Goal: Task Accomplishment & Management: Manage account settings

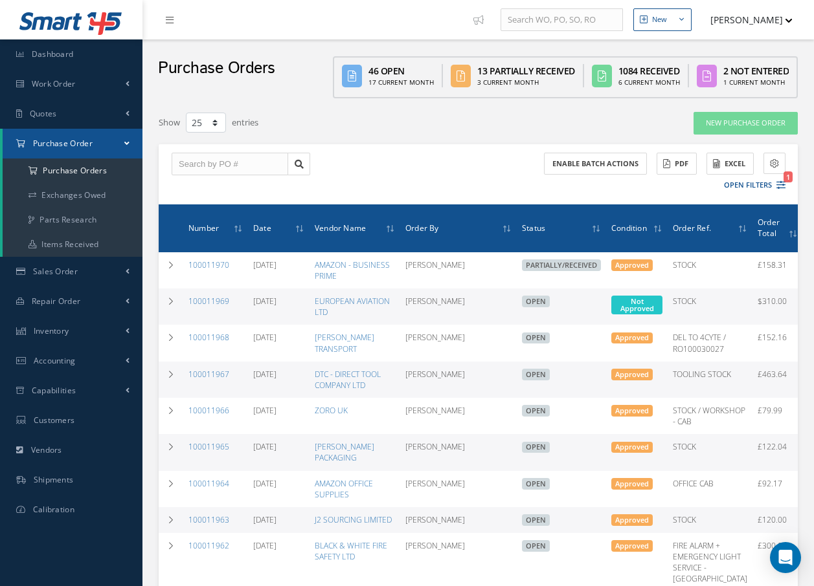
select select "25"
click at [77, 82] on link "Work Order" at bounding box center [71, 84] width 142 height 30
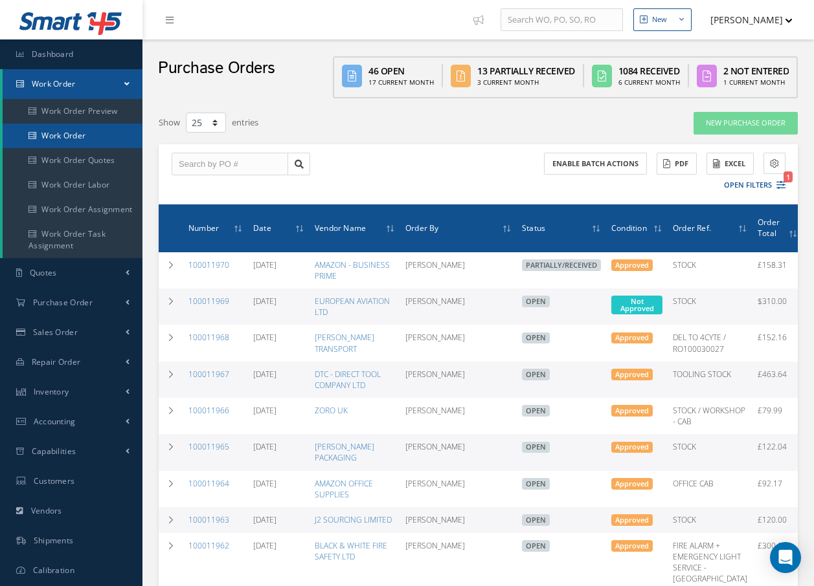
click at [78, 133] on link "Work Order" at bounding box center [73, 136] width 140 height 25
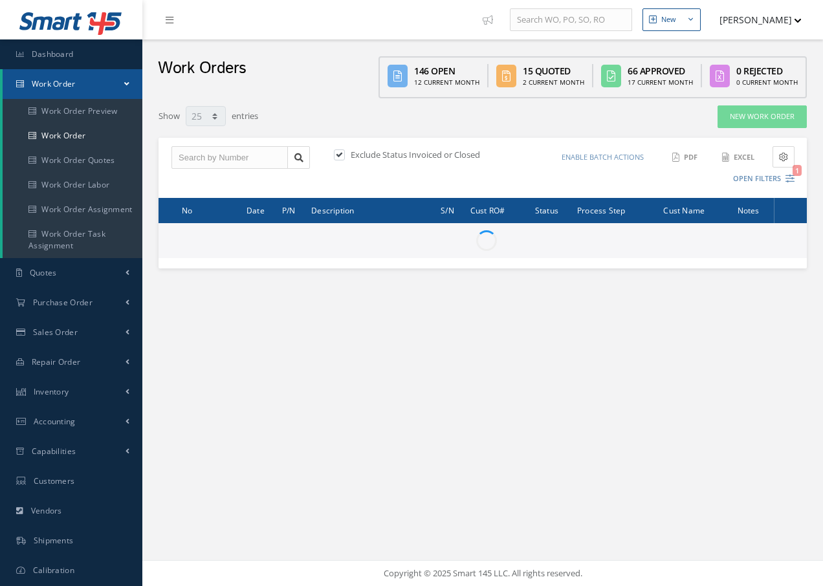
select select "25"
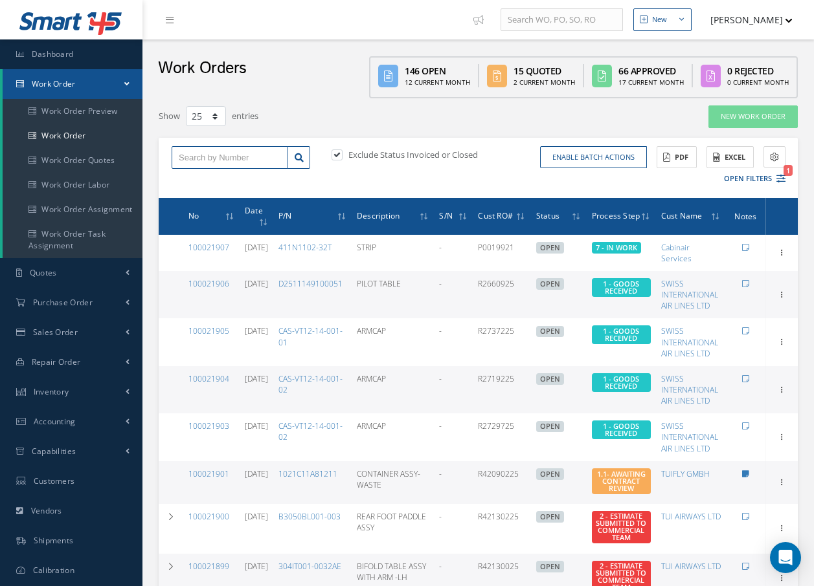
click at [195, 159] on input "text" at bounding box center [230, 157] width 117 height 23
click at [192, 153] on input "10021886" at bounding box center [230, 157] width 117 height 23
type input "100021886"
click at [216, 180] on span "100021886" at bounding box center [198, 180] width 39 height 9
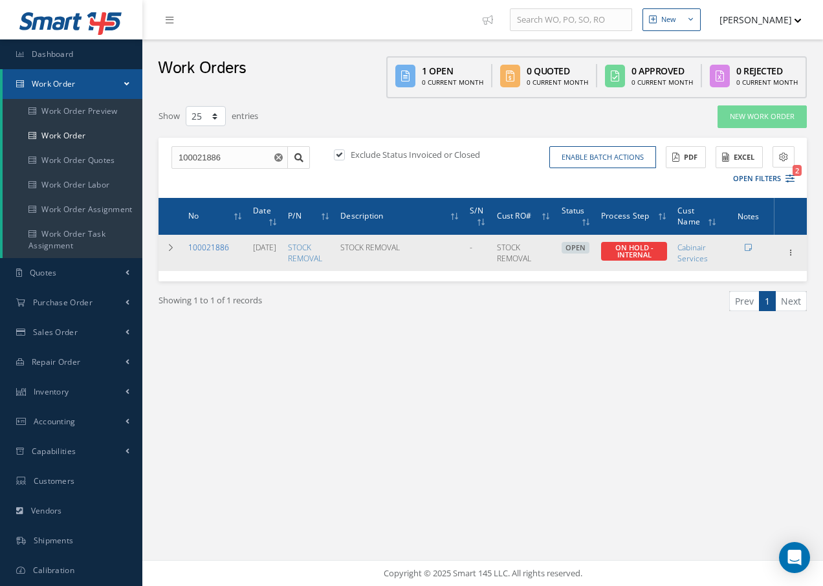
click at [225, 249] on link "100021886" at bounding box center [208, 247] width 41 height 11
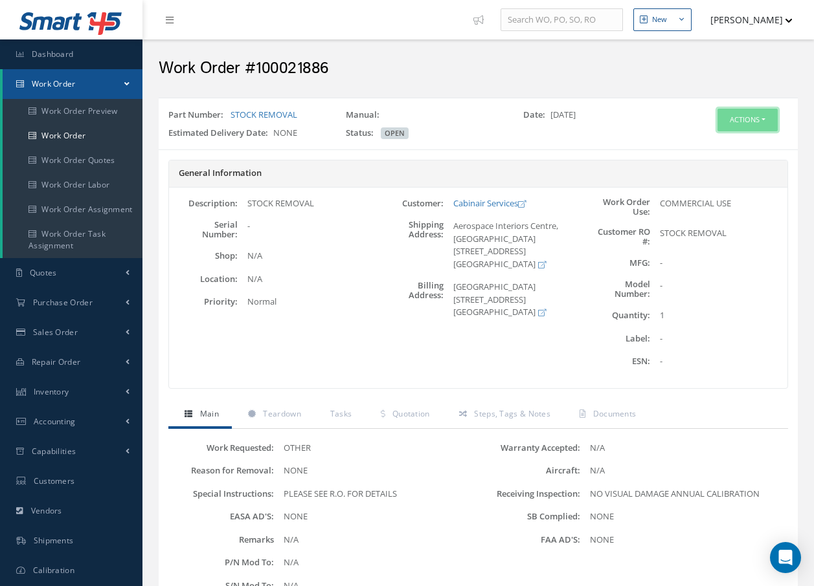
click at [735, 116] on button "Actions" at bounding box center [747, 120] width 60 height 23
click at [715, 148] on link "Edit" at bounding box center [728, 144] width 104 height 17
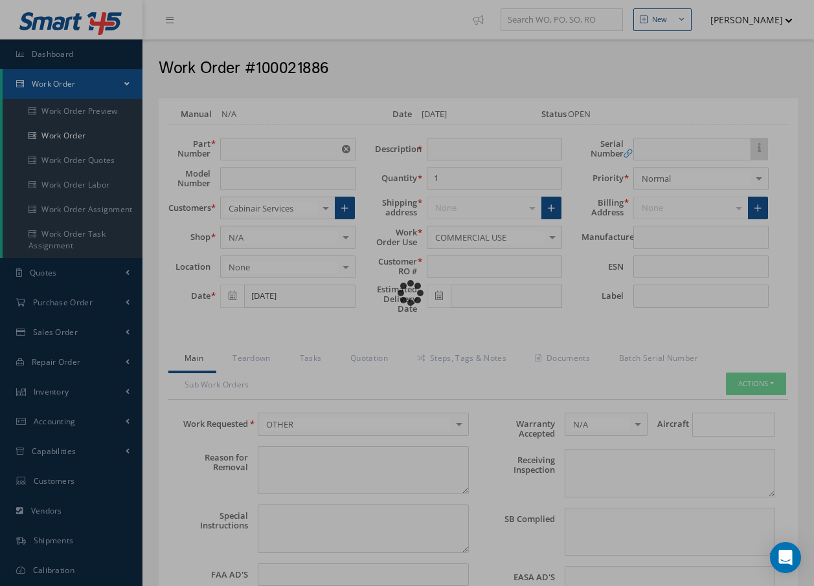
type input "STOCK REMOVAL"
type input "[DATE]"
type input "STOCK REMOVAL"
type textarea "NONE"
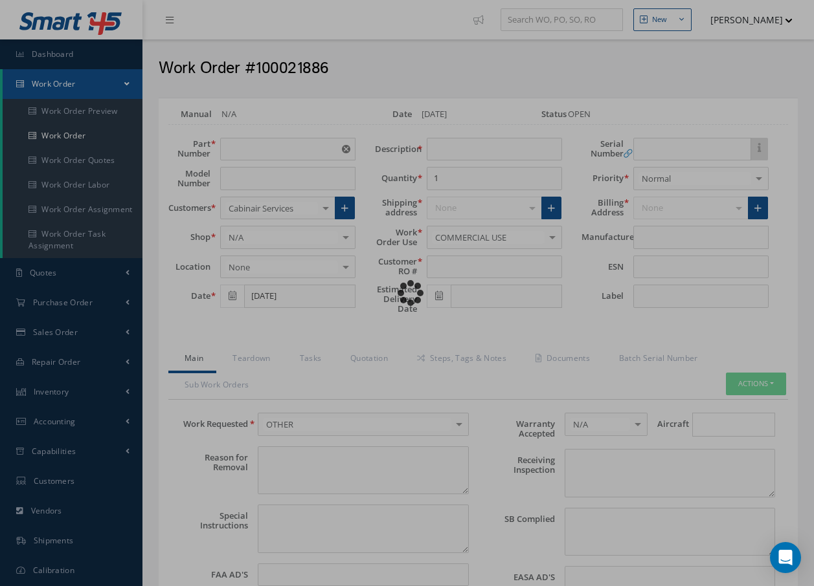
type textarea "PLEASE SEE R.O. FOR DETAILS"
type input "NONE"
type textarea "NO VISUAL DAMAGE ANNUAL CALIBRATION"
type textarea "NONE"
type input "NONE"
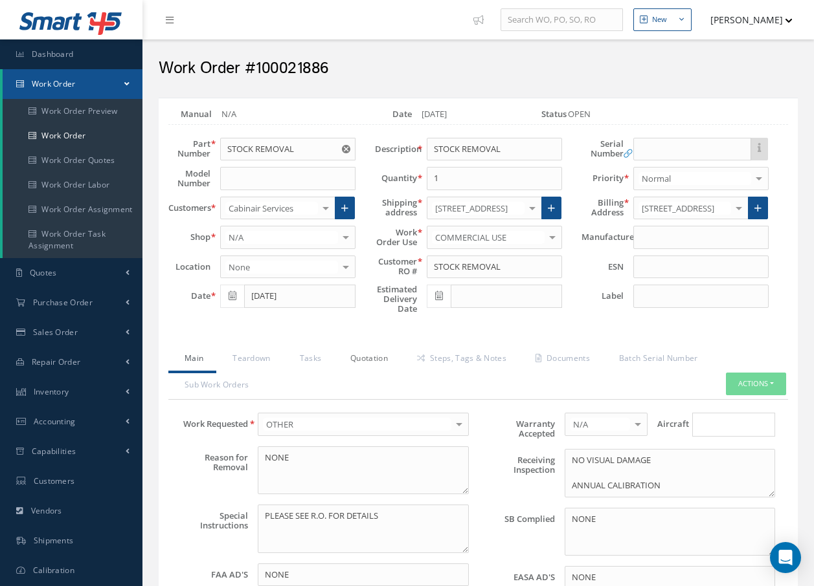
click at [362, 355] on link "Quotation" at bounding box center [367, 359] width 67 height 27
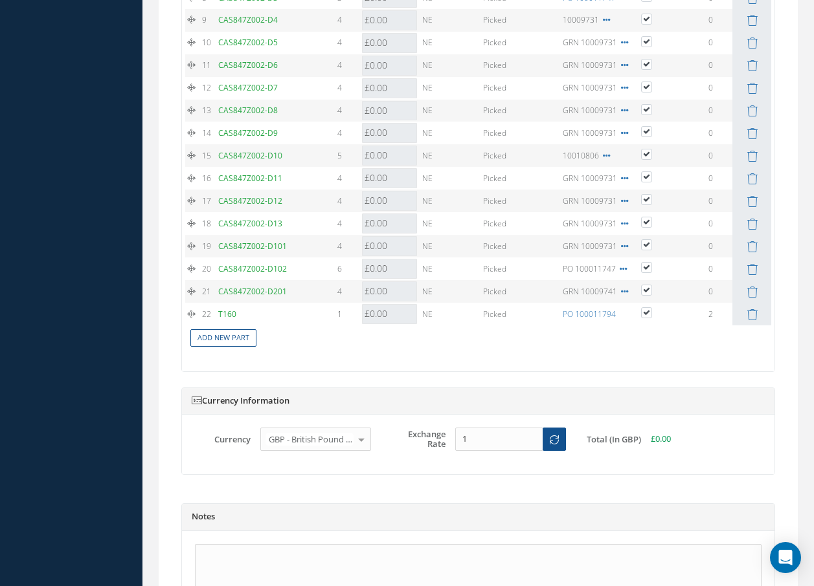
scroll to position [1618, 0]
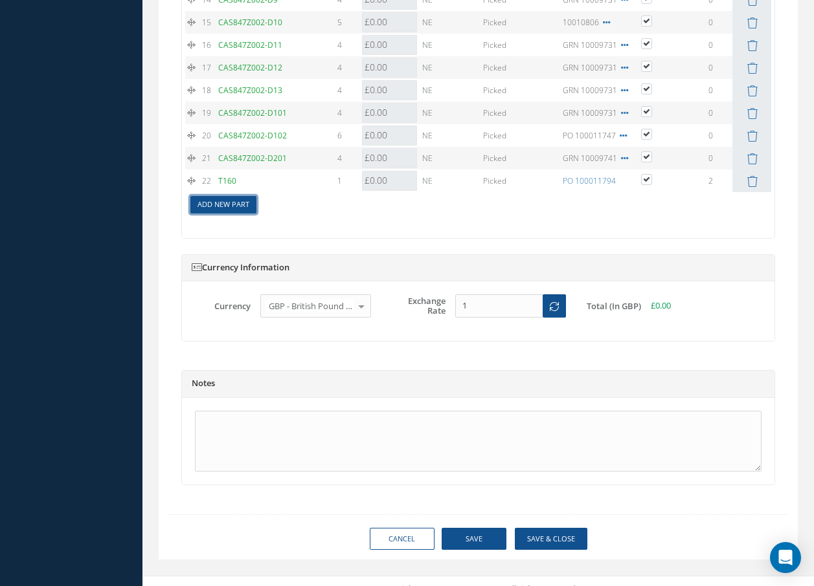
click at [241, 205] on link "Add New Part" at bounding box center [223, 204] width 66 height 17
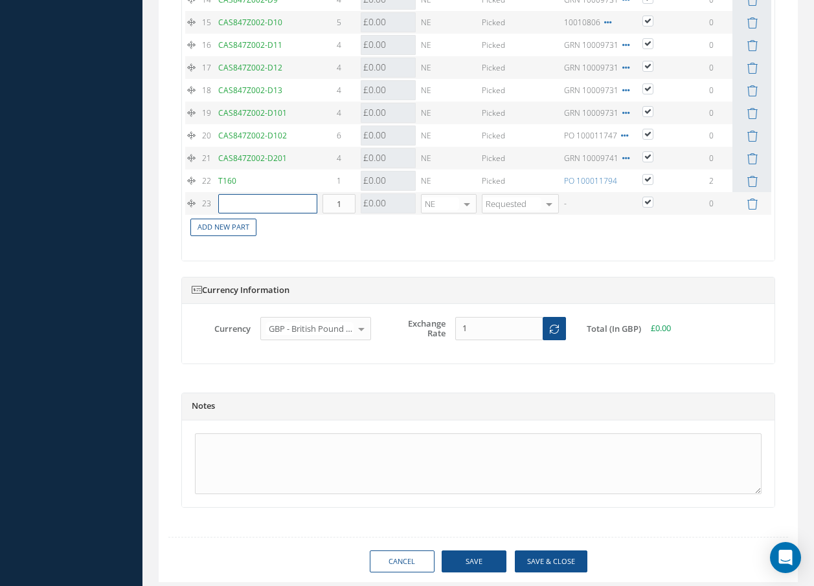
click at [241, 205] on input "text" at bounding box center [267, 203] width 99 height 19
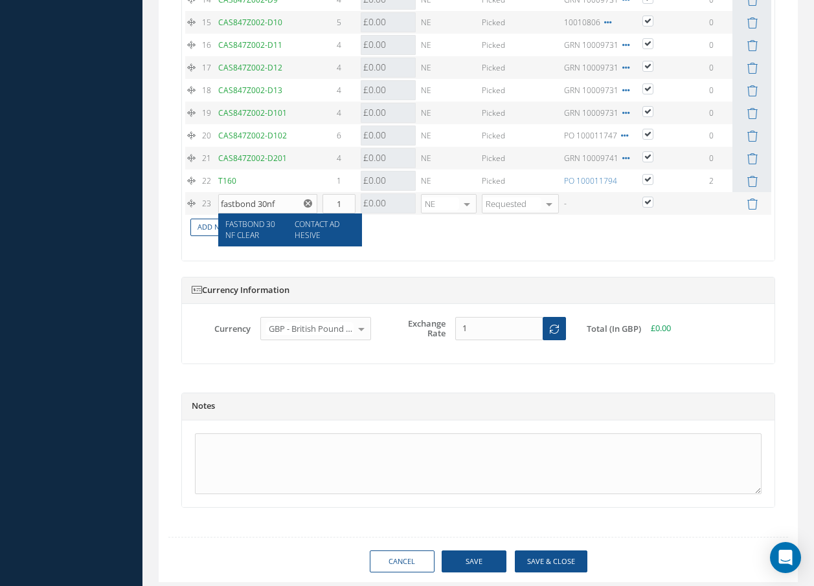
click at [243, 225] on span "FASTBOND 30NF CLEAR" at bounding box center [250, 230] width 50 height 22
type input "FASTBOND 30NF CLEAR"
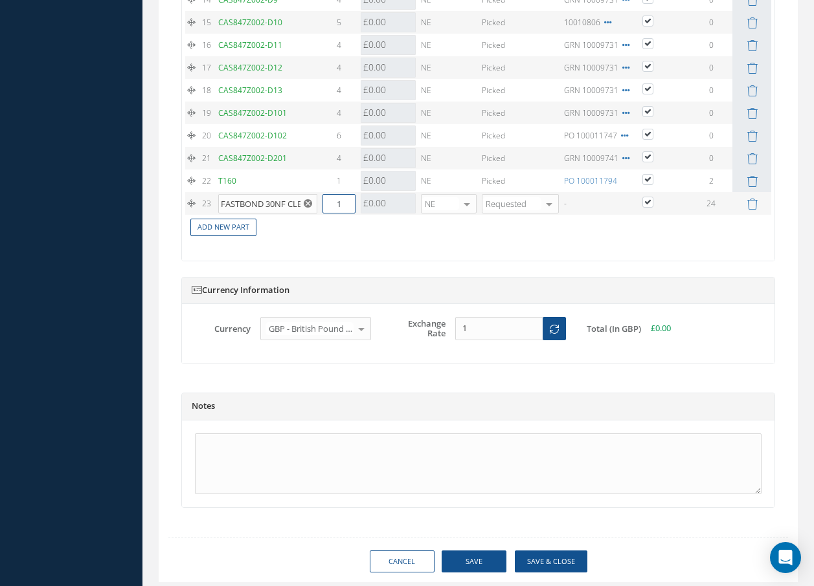
drag, startPoint x: 333, startPoint y: 205, endPoint x: 344, endPoint y: 204, distance: 11.0
click at [344, 204] on input "1" at bounding box center [338, 203] width 33 height 19
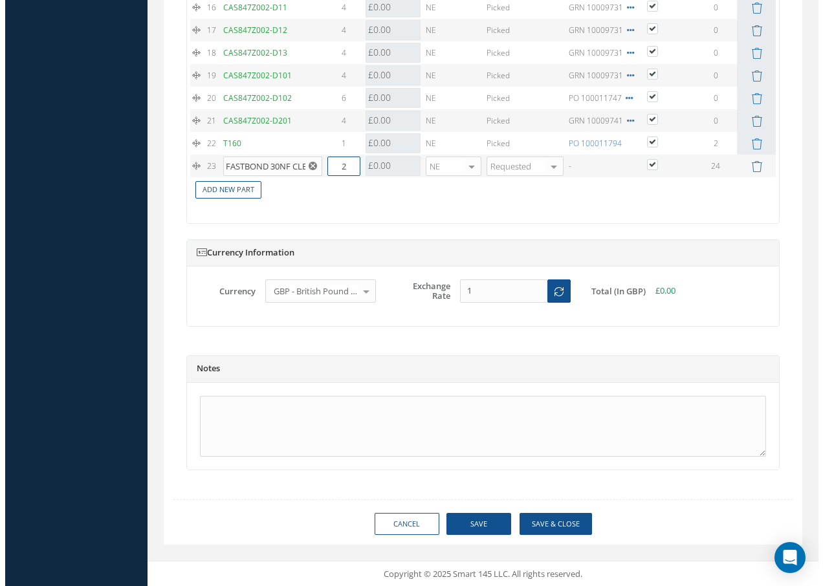
scroll to position [1656, 0]
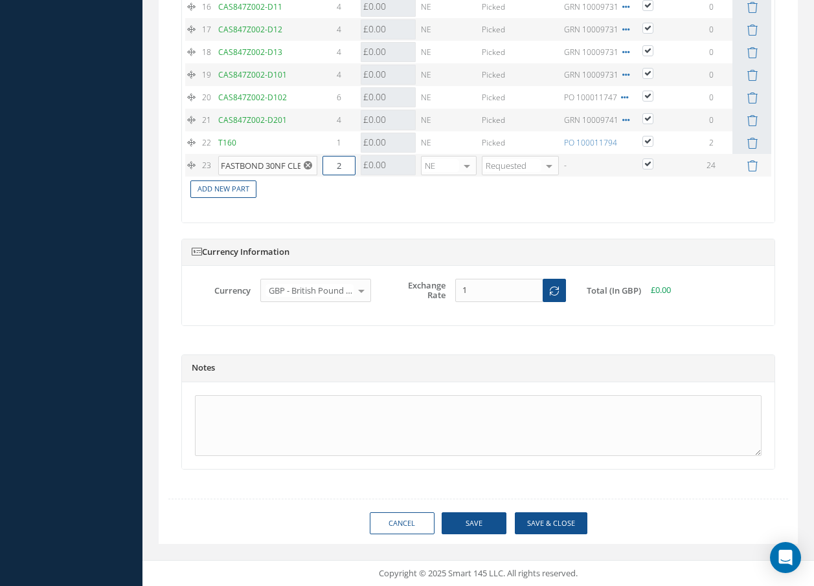
type input "2"
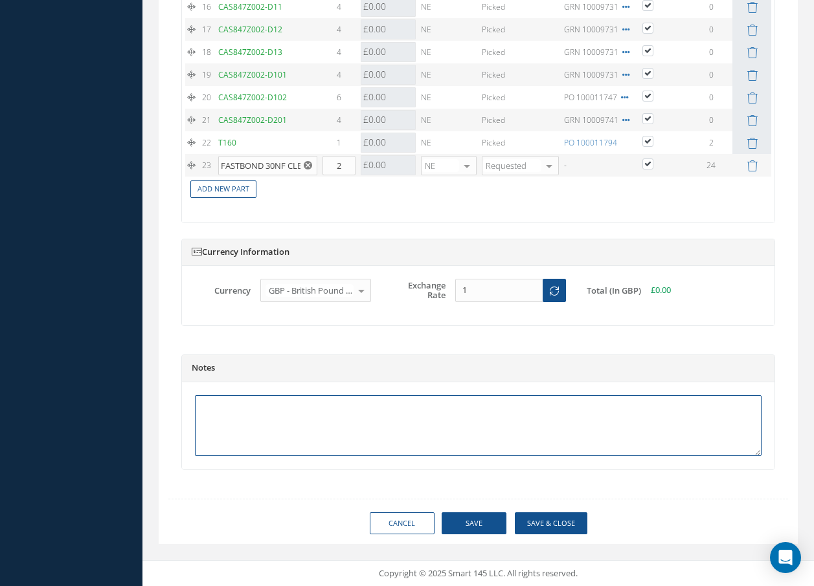
click at [397, 421] on textarea at bounding box center [478, 425] width 566 height 61
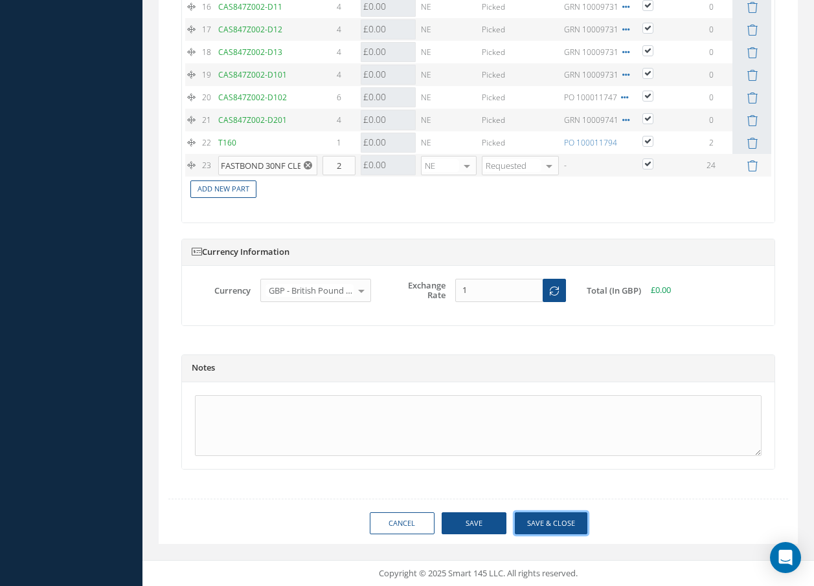
click at [539, 516] on button "Save & Close" at bounding box center [551, 524] width 72 height 23
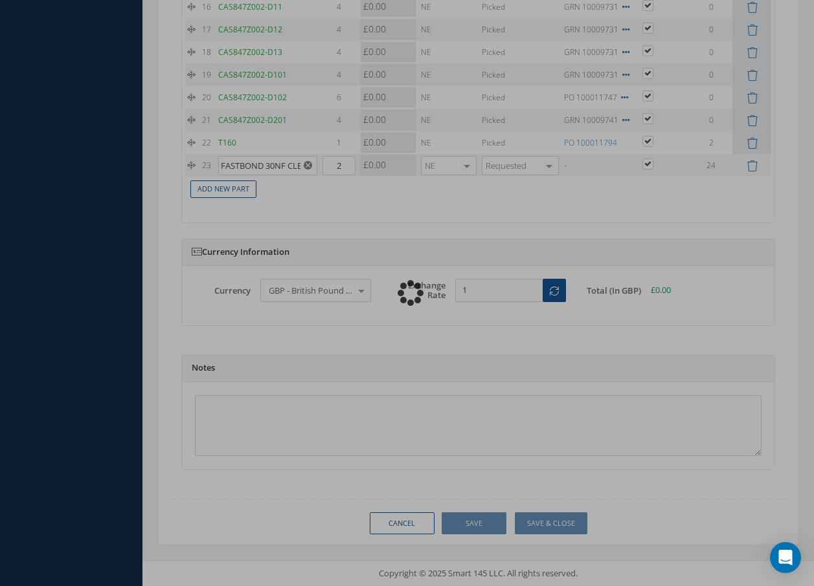
checkbox input "true"
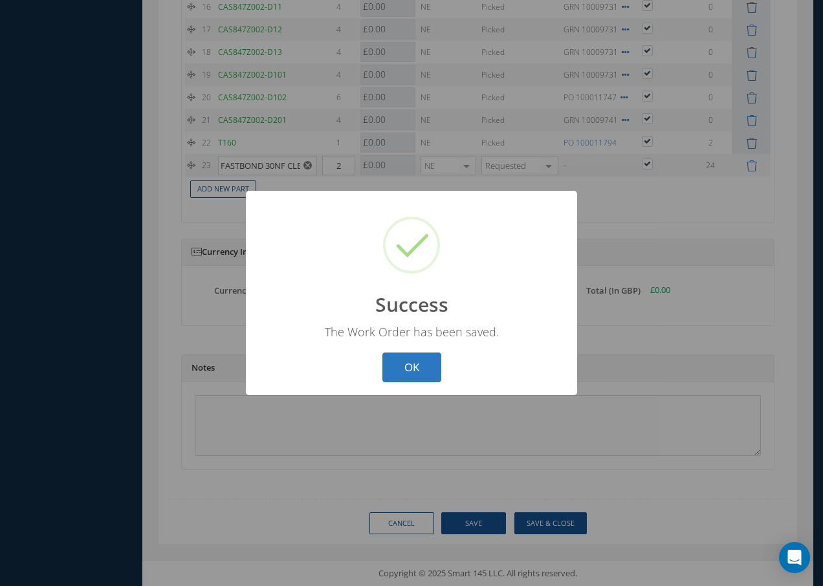
click at [403, 370] on button "OK" at bounding box center [412, 368] width 59 height 30
select select "25"
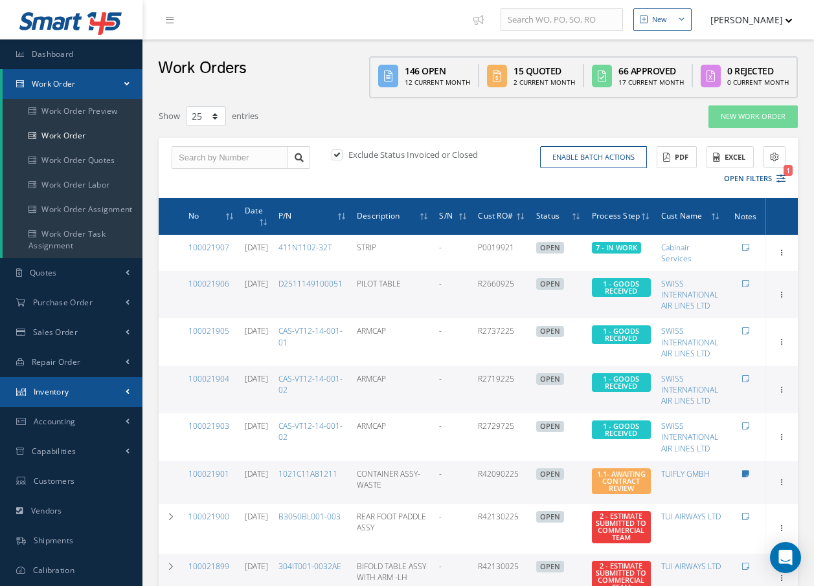
click at [83, 392] on link "Inventory" at bounding box center [71, 392] width 142 height 30
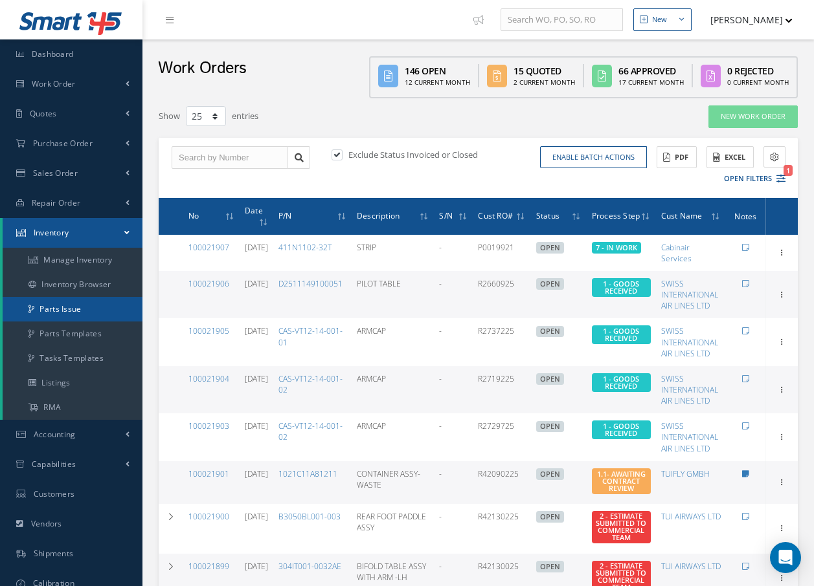
click at [63, 312] on link "Parts Issue" at bounding box center [73, 309] width 140 height 25
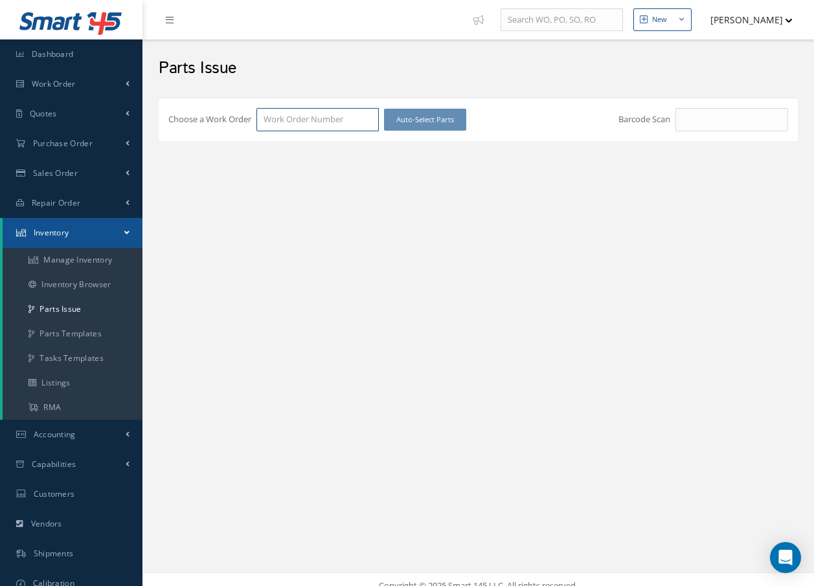
drag, startPoint x: 346, startPoint y: 122, endPoint x: 347, endPoint y: 116, distance: 6.6
click at [346, 120] on input "Choose a Work Order" at bounding box center [317, 119] width 122 height 23
type input "100021886"
click at [309, 142] on div "100021886" at bounding box center [317, 143] width 108 height 13
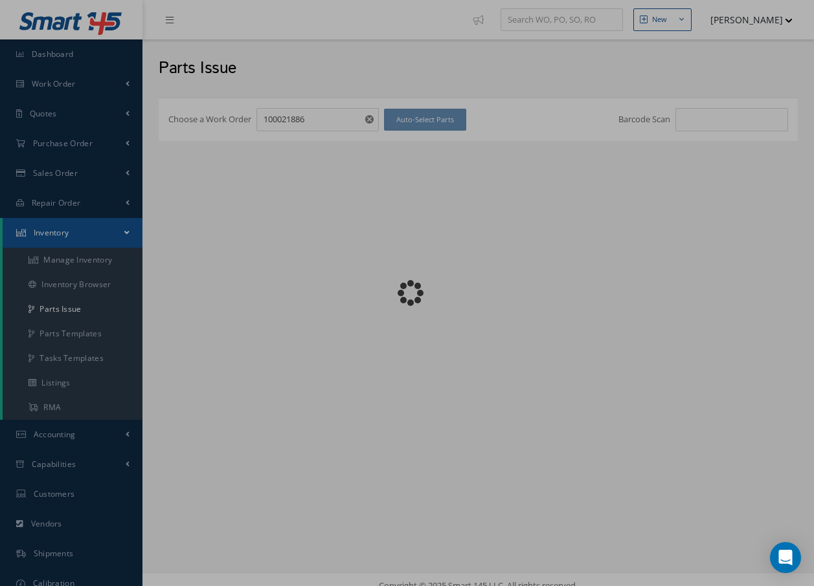
checkbox input "false"
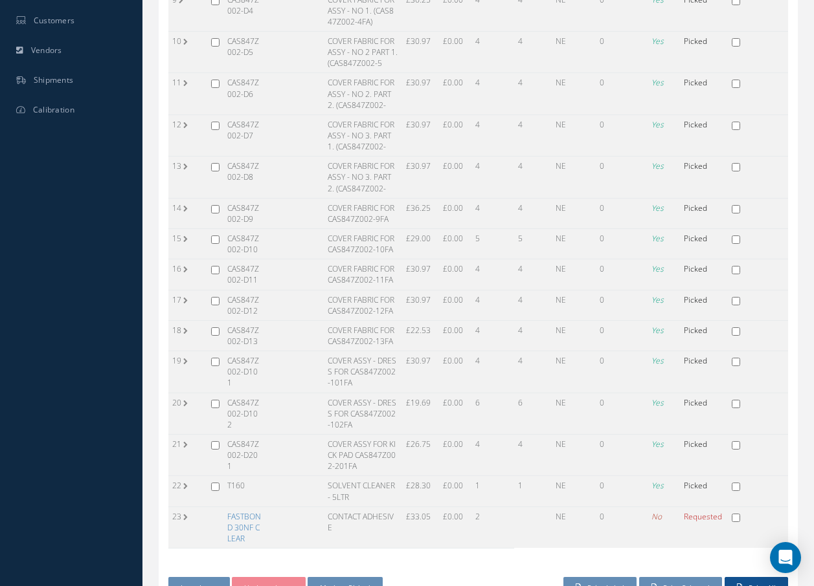
scroll to position [539, 0]
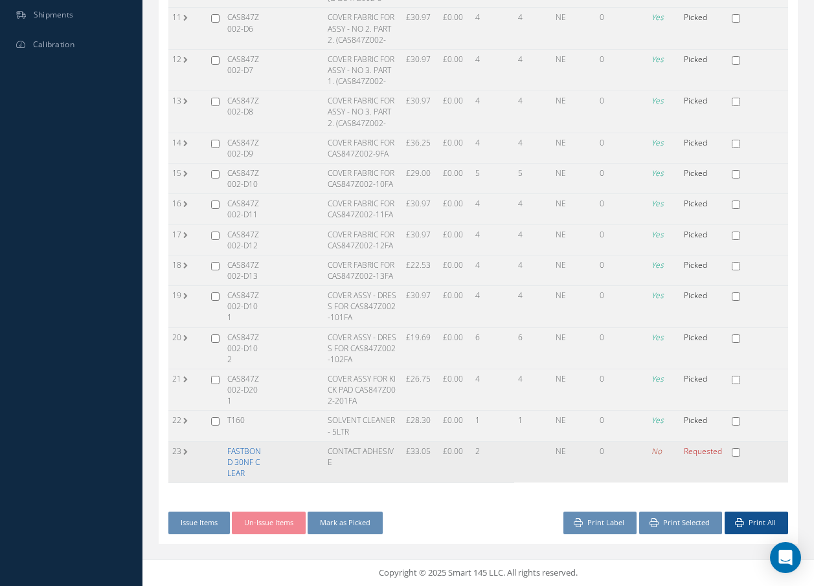
click at [239, 460] on link "FASTBOND 30NF CLEAR" at bounding box center [244, 462] width 34 height 33
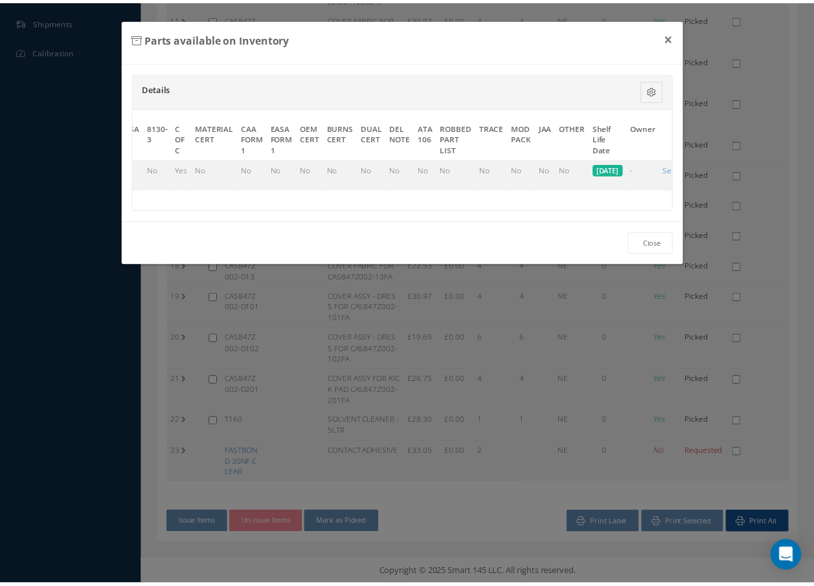
scroll to position [0, 638]
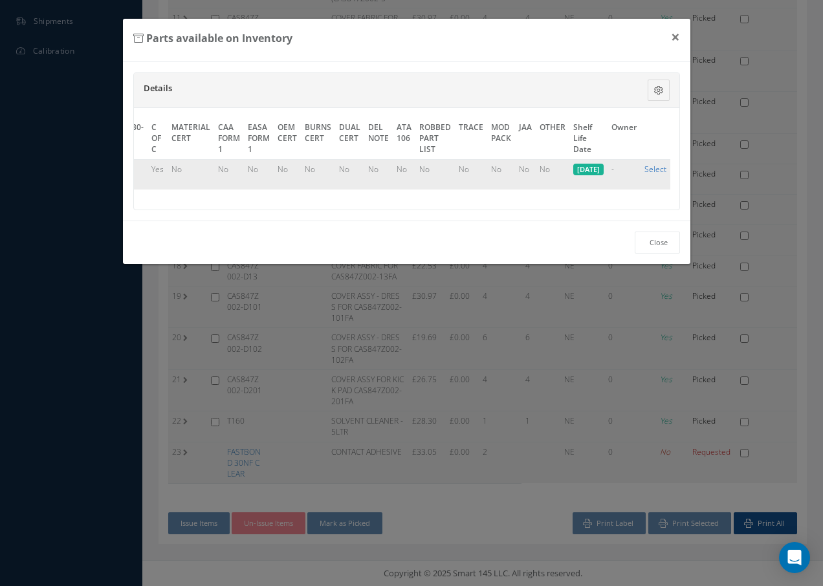
click at [660, 168] on link "Select" at bounding box center [656, 169] width 22 height 11
checkbox input "true"
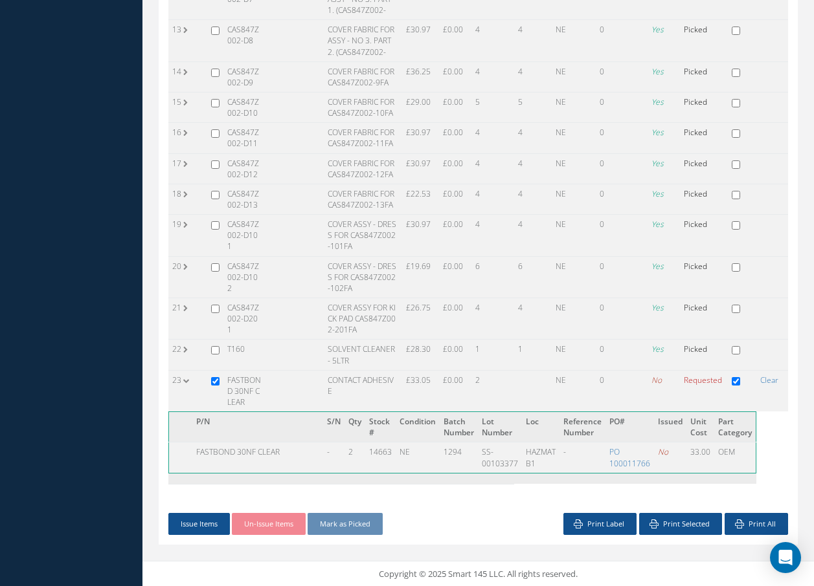
scroll to position [611, 0]
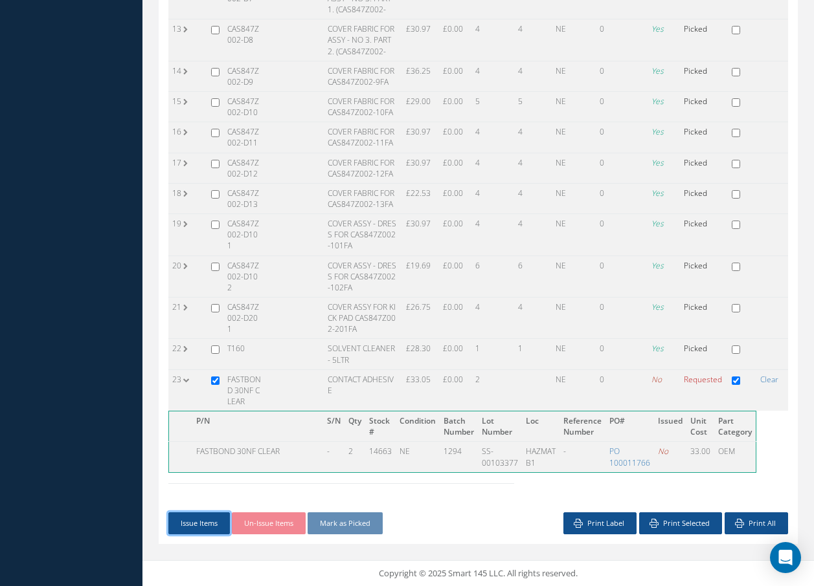
click at [202, 520] on button "Issue Items" at bounding box center [198, 524] width 61 height 23
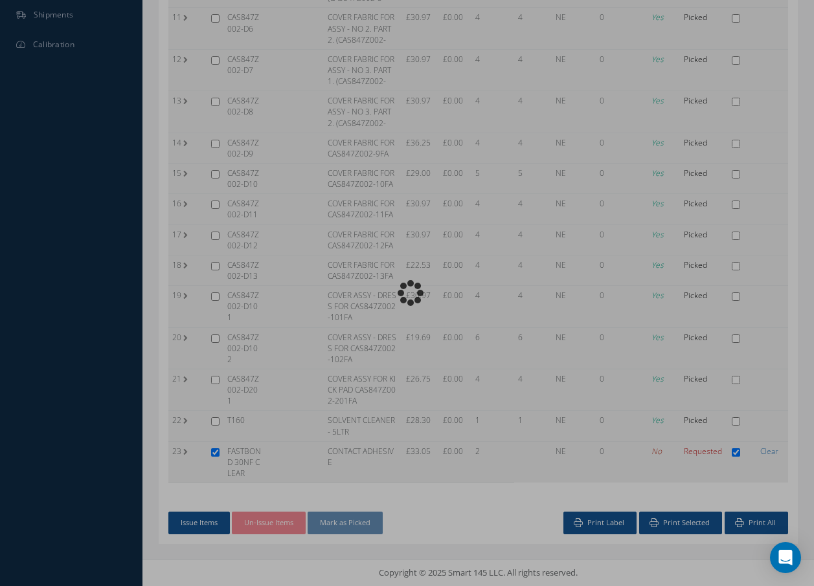
scroll to position [533, 0]
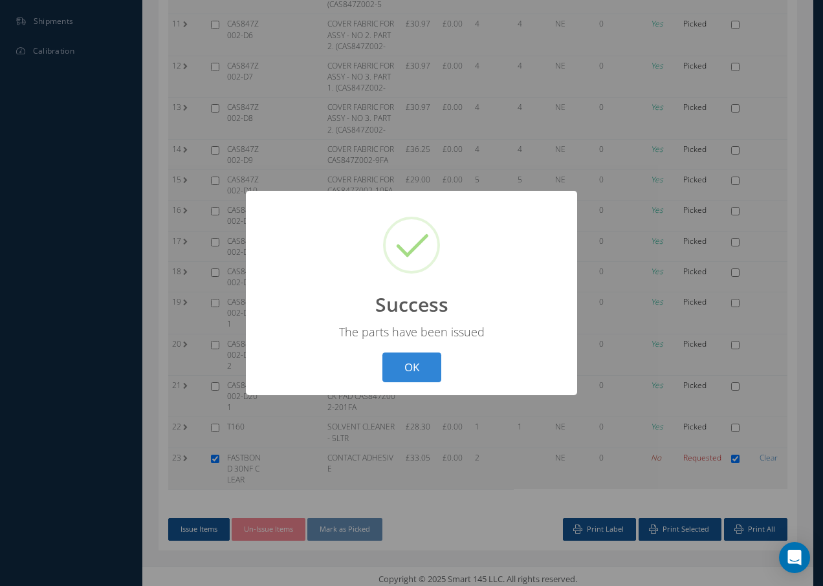
click at [396, 353] on button "OK" at bounding box center [412, 368] width 59 height 30
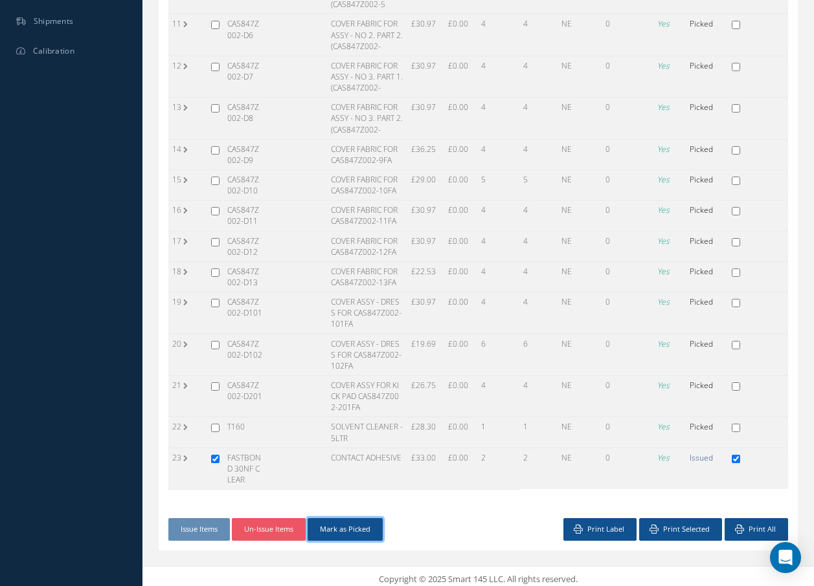
click at [357, 524] on button "Mark as Picked" at bounding box center [344, 529] width 75 height 23
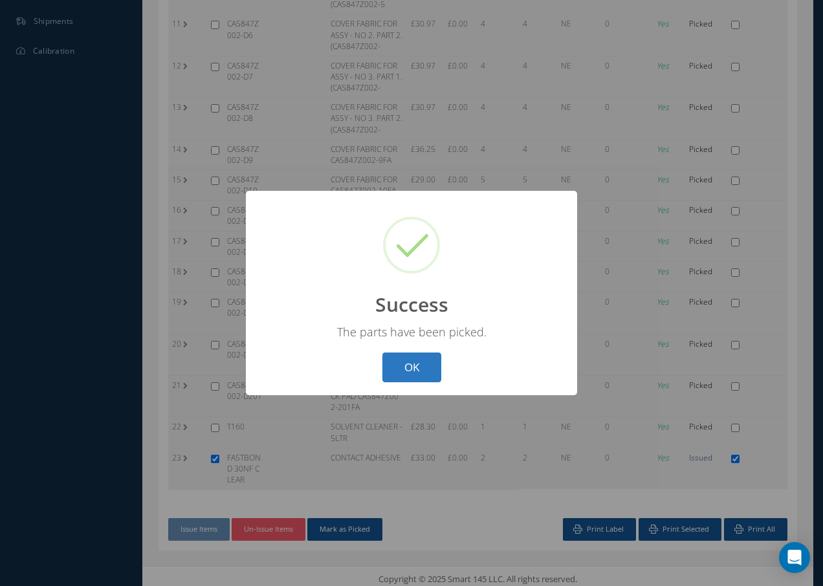
click at [408, 359] on button "OK" at bounding box center [412, 368] width 59 height 30
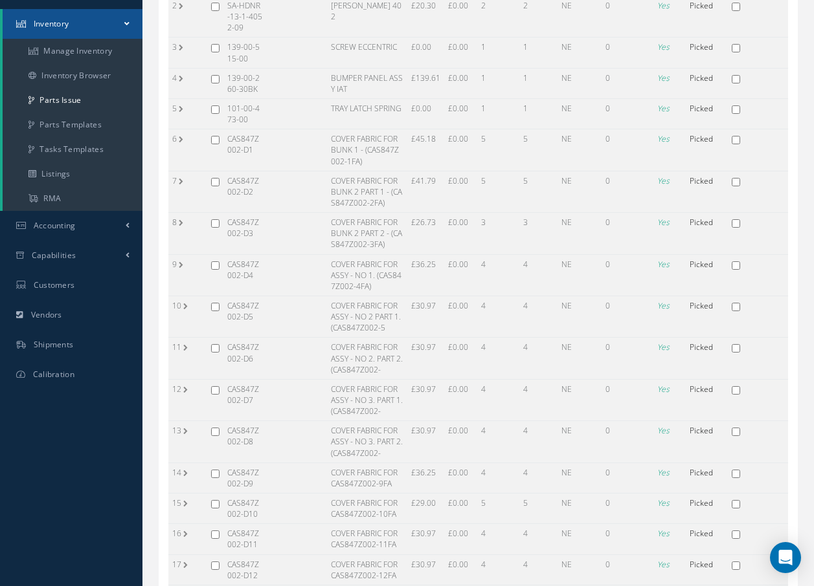
scroll to position [0, 0]
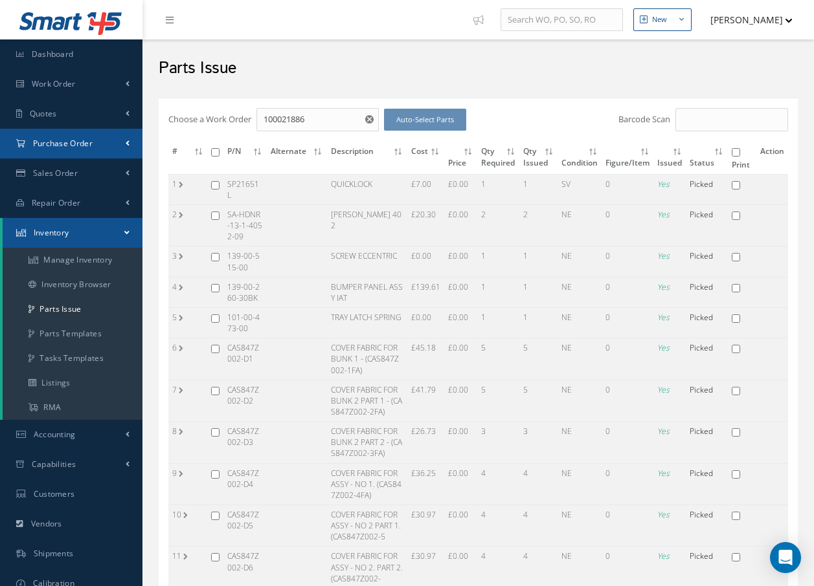
click at [74, 142] on span "Purchase Order" at bounding box center [63, 143] width 60 height 11
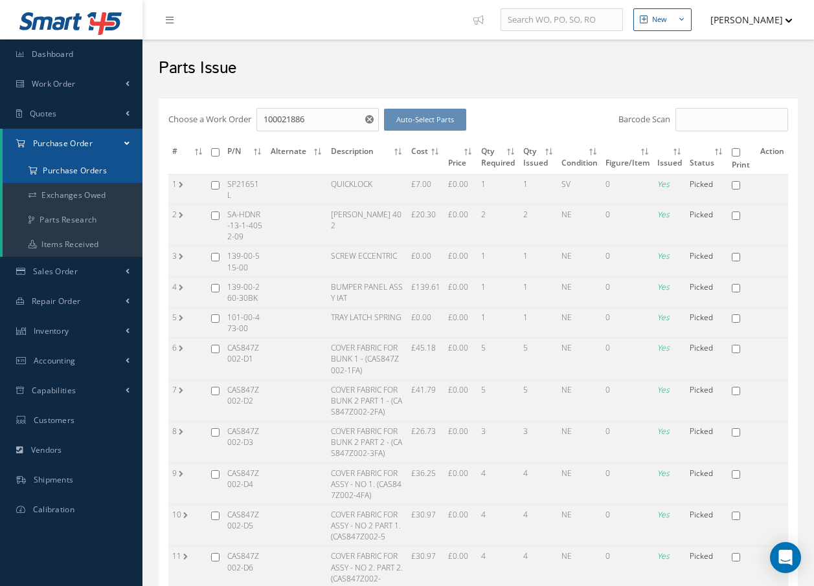
click at [71, 172] on a=1&status_id=2&status_id=3&status_id=5&collapsedFilters"] "Purchase Orders" at bounding box center [73, 171] width 140 height 25
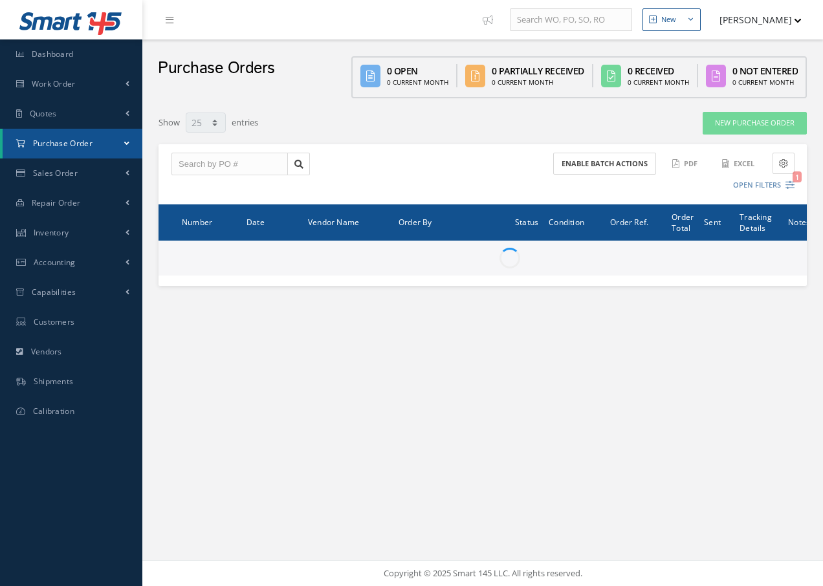
select select "25"
